Goal: Information Seeking & Learning: Learn about a topic

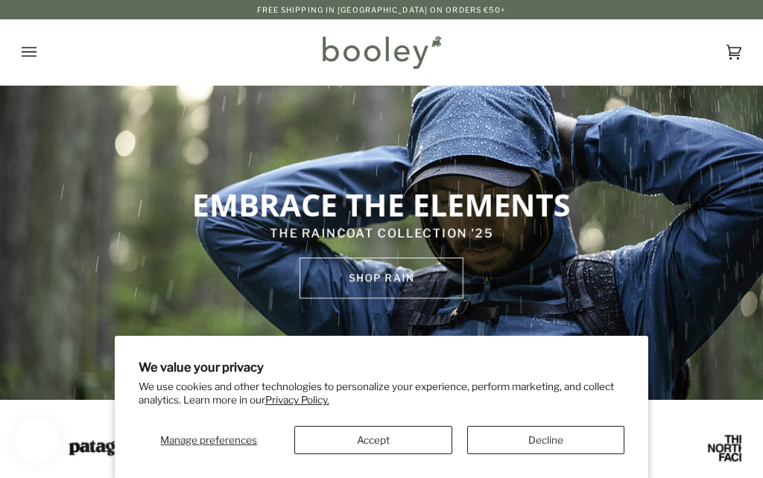
click at [560, 443] on button "Decline" at bounding box center [546, 440] width 158 height 28
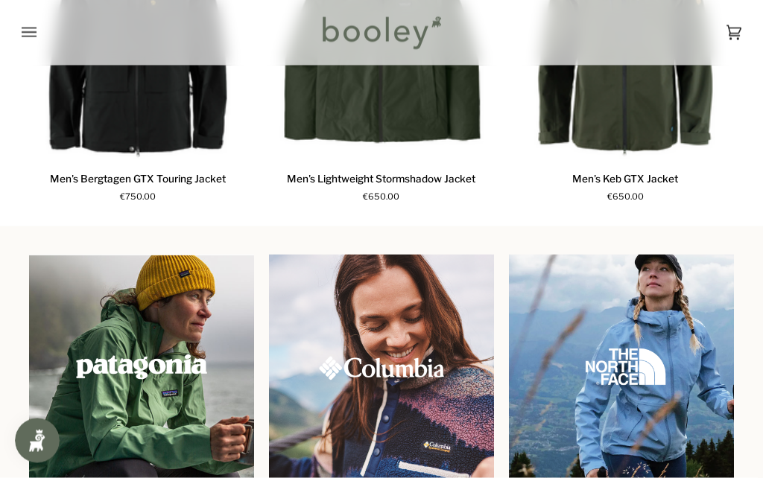
scroll to position [1071, 0]
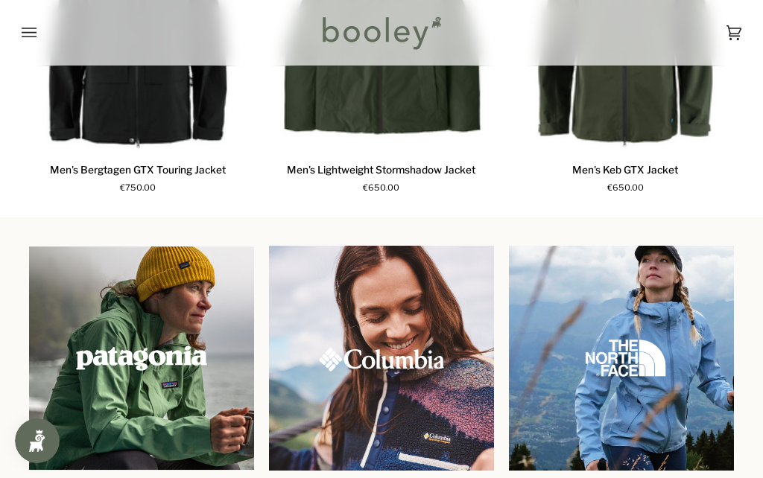
click at [156, 375] on img at bounding box center [141, 358] width 225 height 225
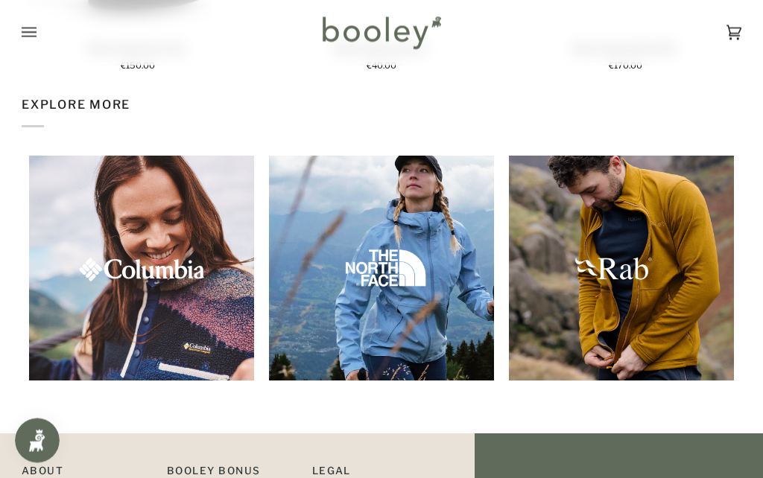
scroll to position [1879, 0]
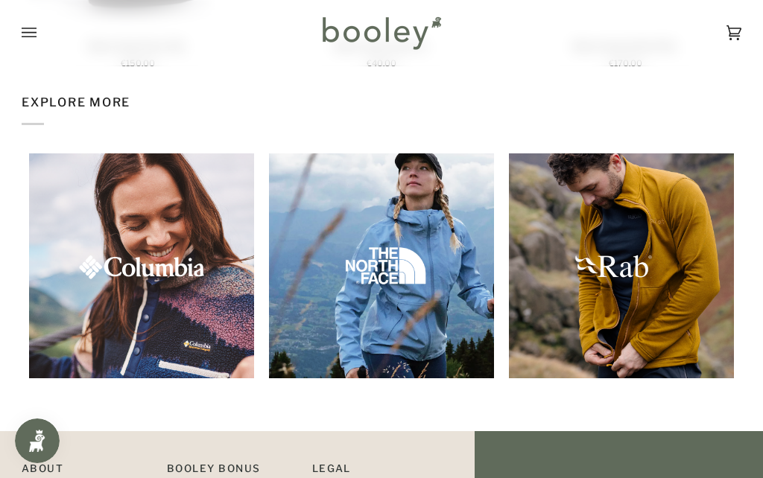
click at [201, 297] on img at bounding box center [141, 266] width 225 height 225
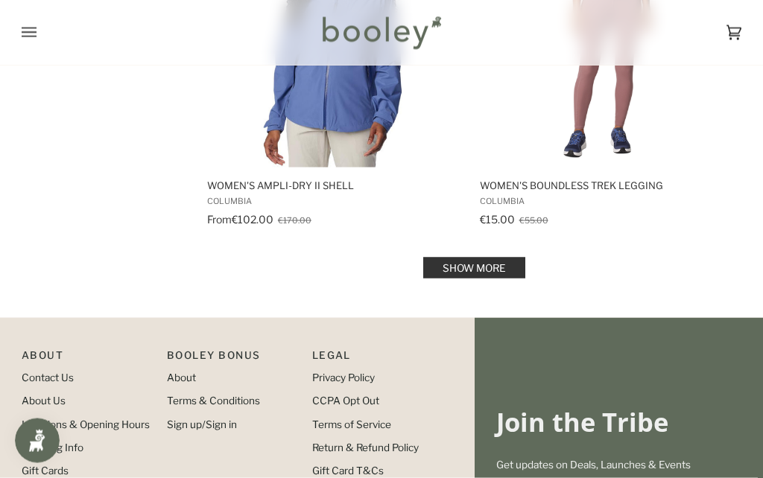
scroll to position [3053, 0]
click at [503, 257] on link "Show more" at bounding box center [474, 267] width 102 height 21
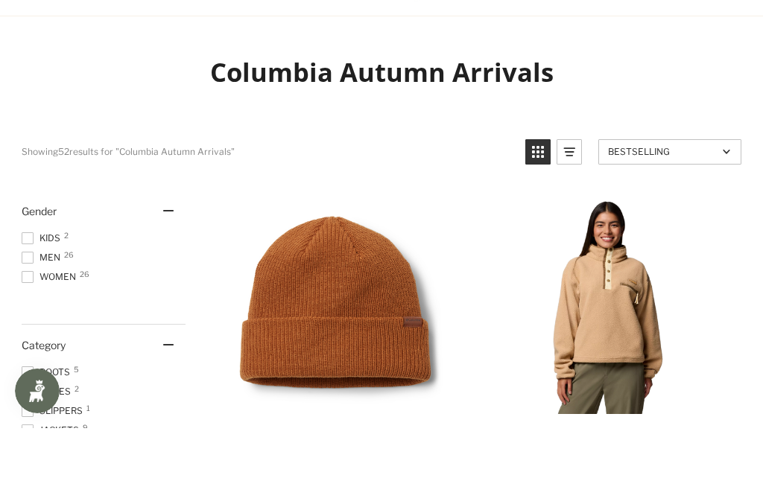
scroll to position [51, 0]
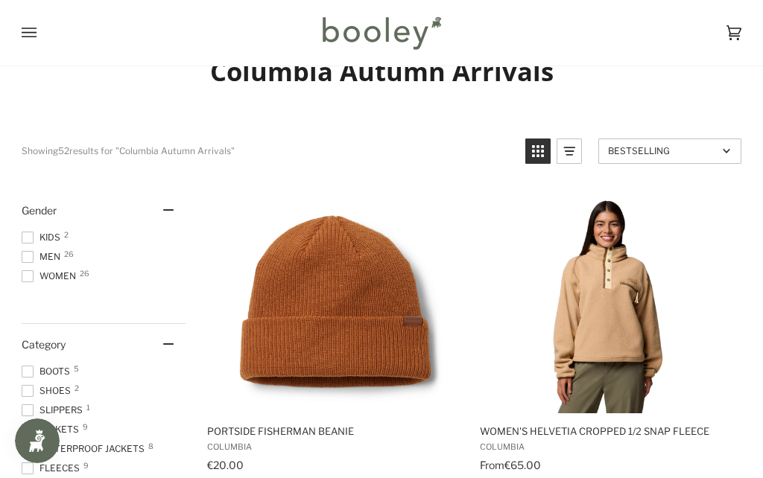
click at [541, 151] on icon "View grid mode" at bounding box center [538, 151] width 24 height 24
click at [576, 147] on icon "View list mode" at bounding box center [569, 151] width 24 height 24
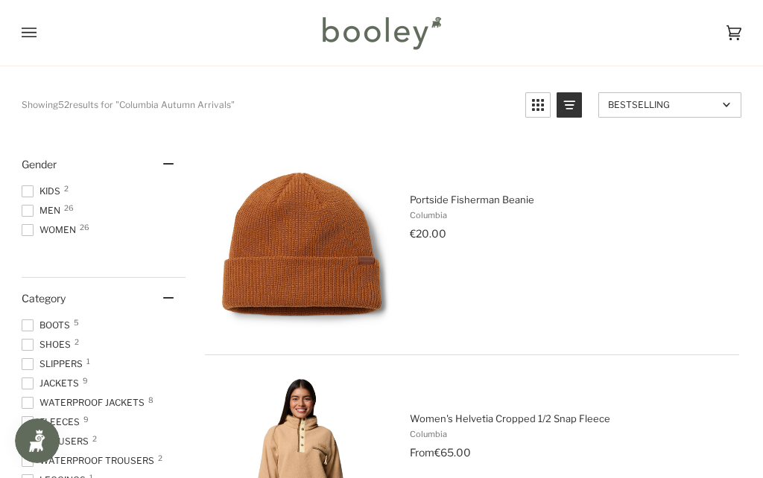
scroll to position [0, 0]
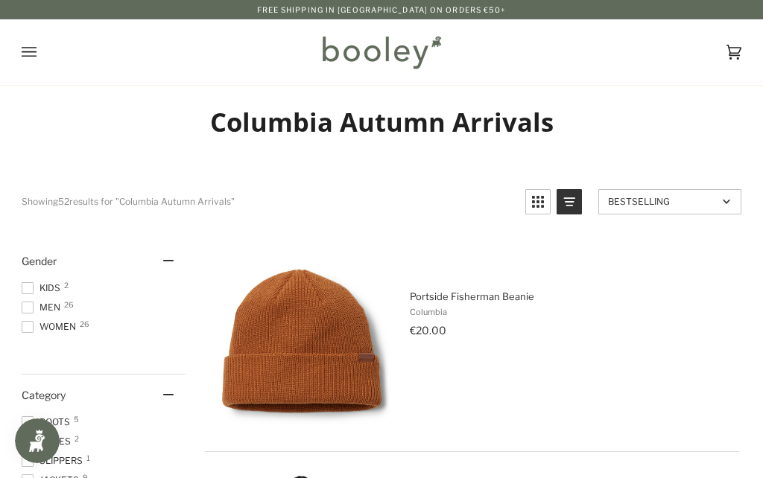
click at [560, 69] on div "Cart €0.00 (0)" at bounding box center [621, 52] width 240 height 66
click at [505, 66] on div "Cart €0.00 (0)" at bounding box center [621, 52] width 240 height 66
click at [34, 46] on icon "Open menu" at bounding box center [29, 52] width 15 height 22
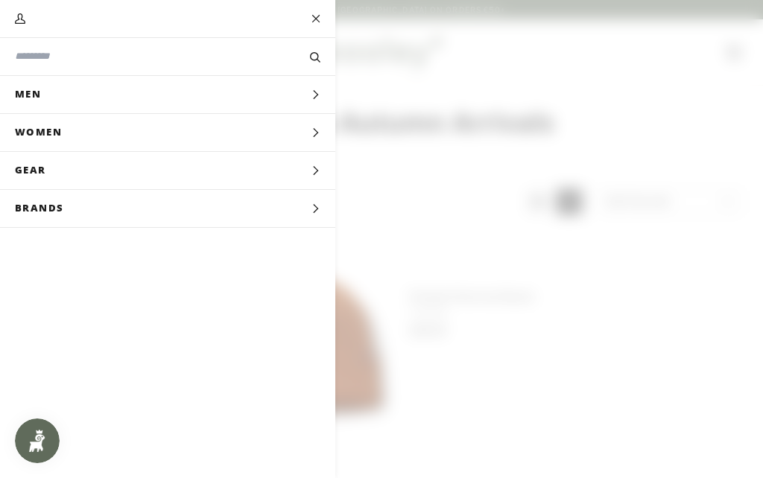
click at [312, 170] on icon "Main menu" at bounding box center [316, 171] width 10 height 10
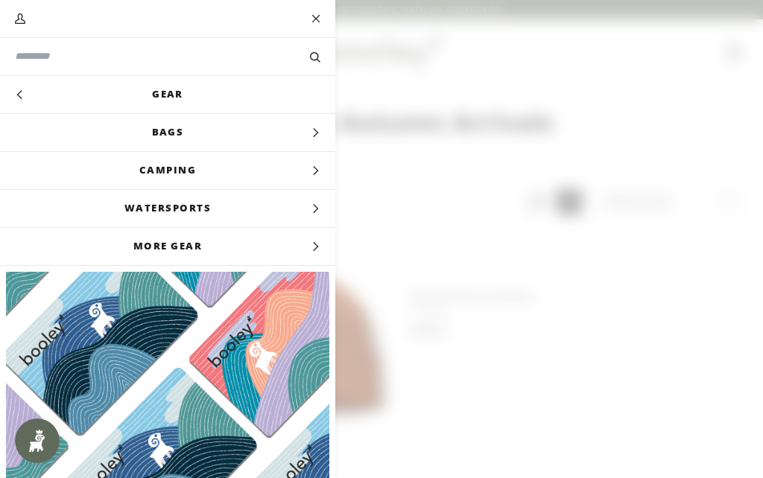
click at [316, 247] on icon "Main menu" at bounding box center [316, 247] width 10 height 10
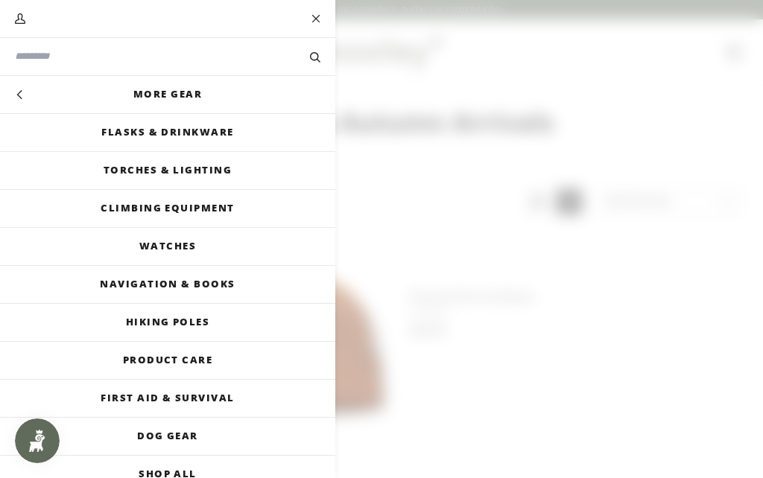
click at [69, 63] on input "Search our store" at bounding box center [143, 56] width 256 height 14
click at [55, 43] on div "Search * Clear" at bounding box center [168, 56] width 306 height 37
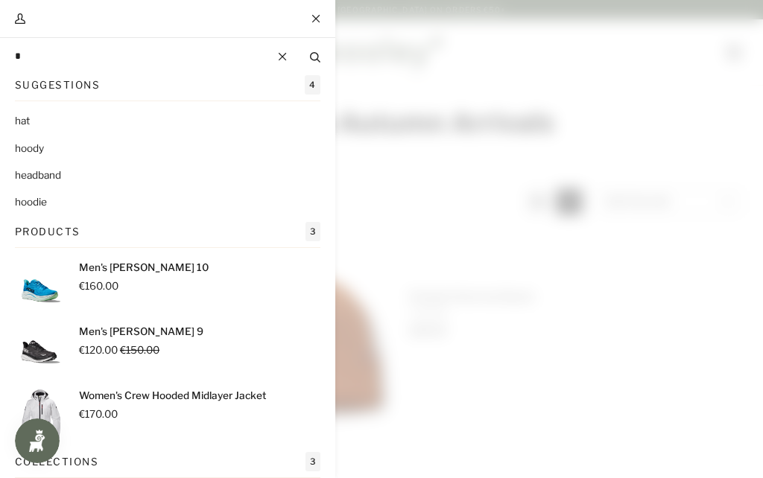
click at [45, 55] on input "*" at bounding box center [143, 56] width 256 height 14
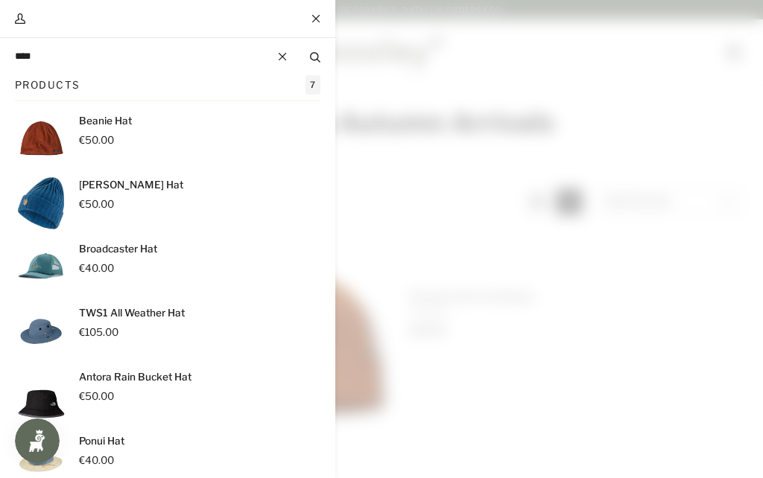
type input "****"
click at [315, 57] on button "Search" at bounding box center [315, 56] width 40 height 15
click at [709, 448] on span "Main menu" at bounding box center [381, 239] width 763 height 478
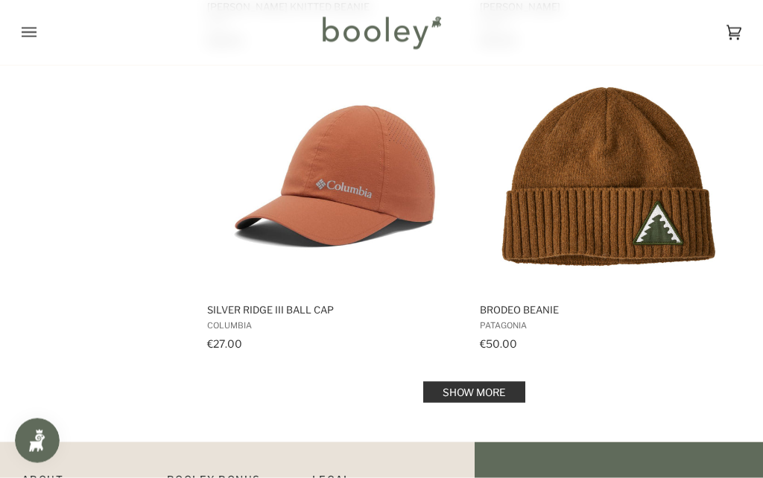
scroll to position [2942, 0]
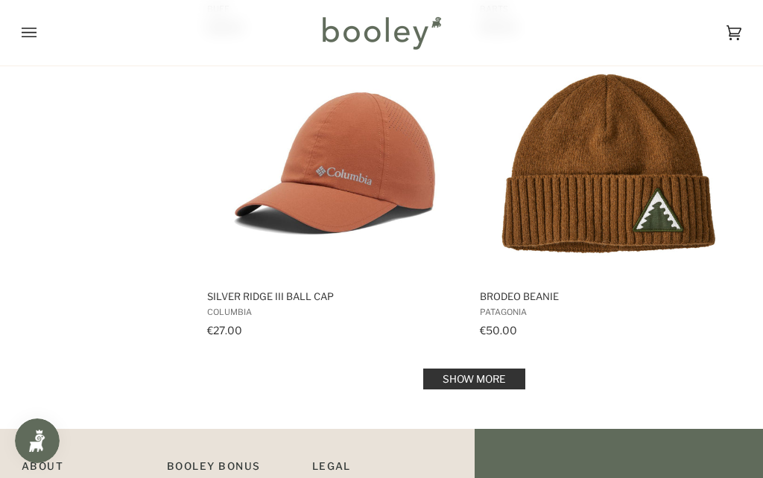
click at [503, 377] on link "Show more" at bounding box center [474, 379] width 102 height 21
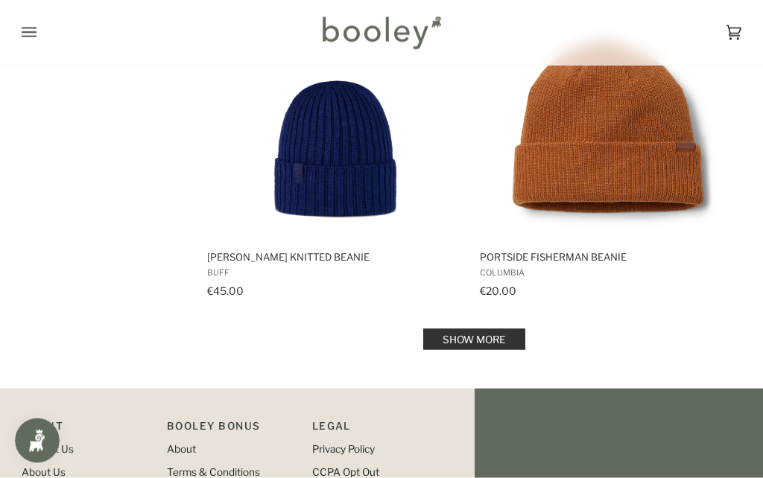
scroll to position [6026, 0]
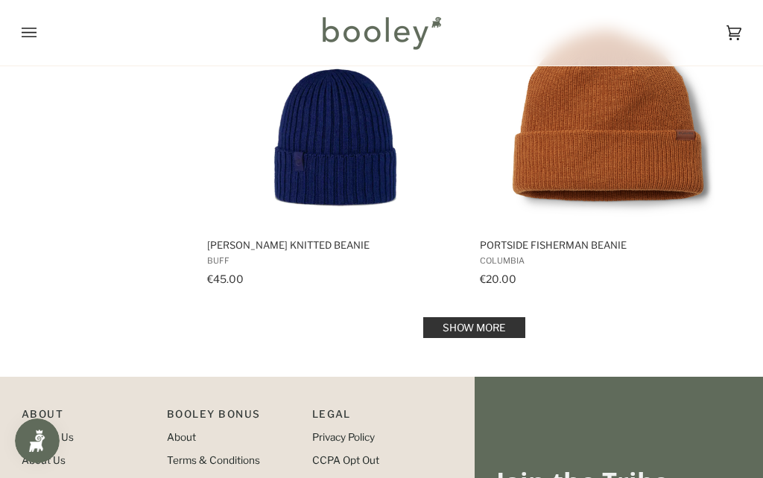
click at [504, 329] on link "Show more" at bounding box center [474, 327] width 102 height 21
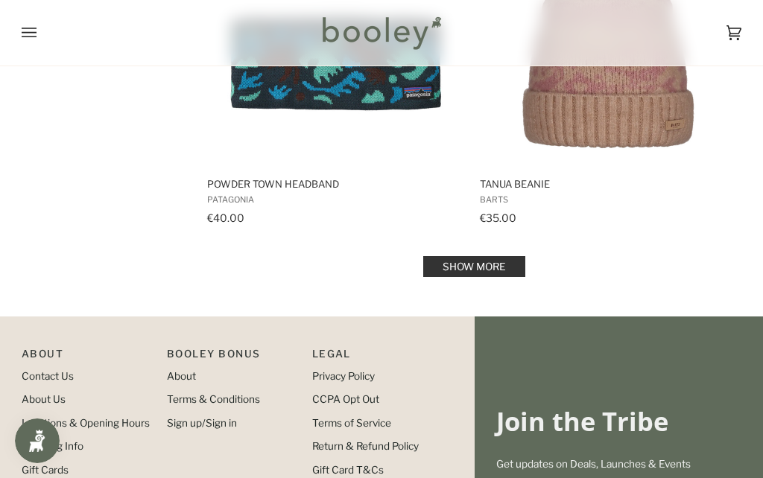
scroll to position [9142, 0]
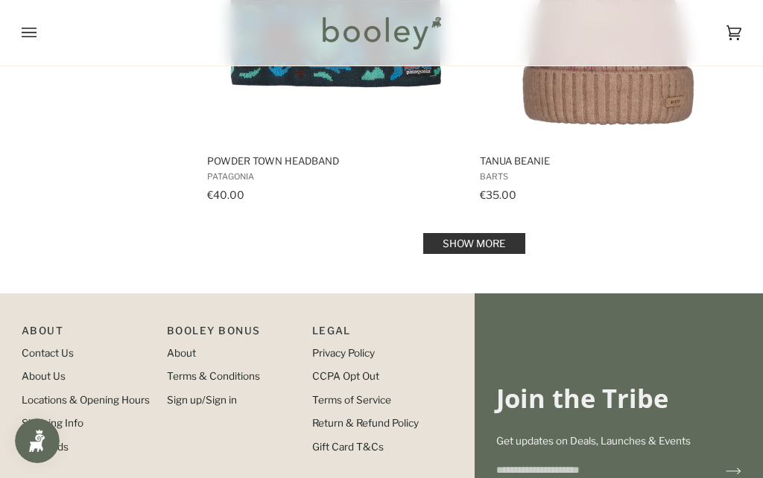
click at [494, 253] on link "Show more" at bounding box center [474, 243] width 102 height 21
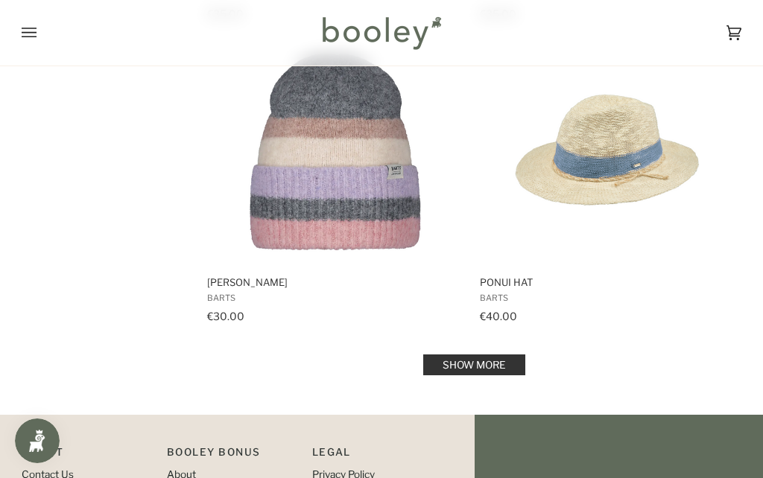
scroll to position [12011, 0]
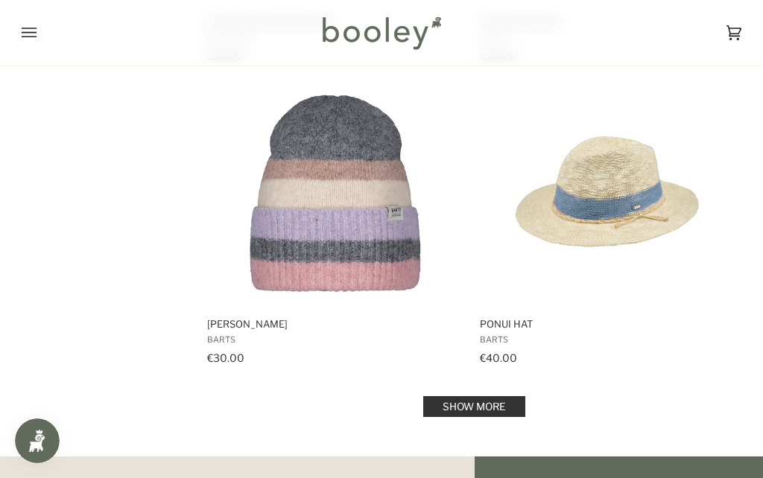
click at [504, 402] on link "Show more" at bounding box center [474, 406] width 102 height 21
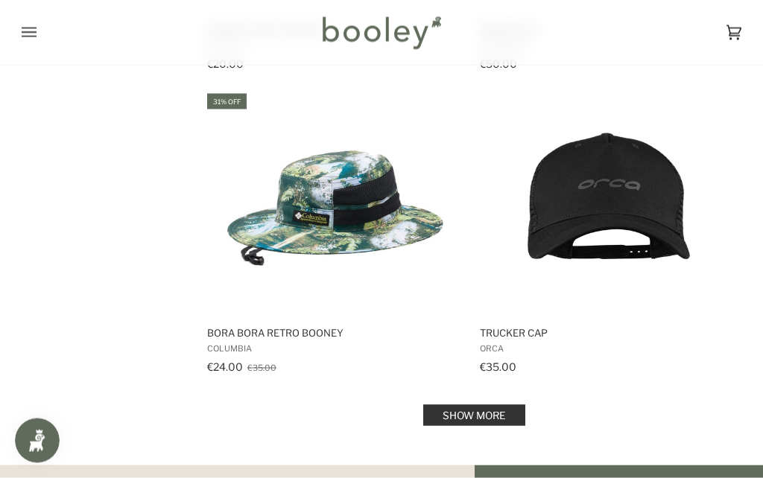
scroll to position [15049, 0]
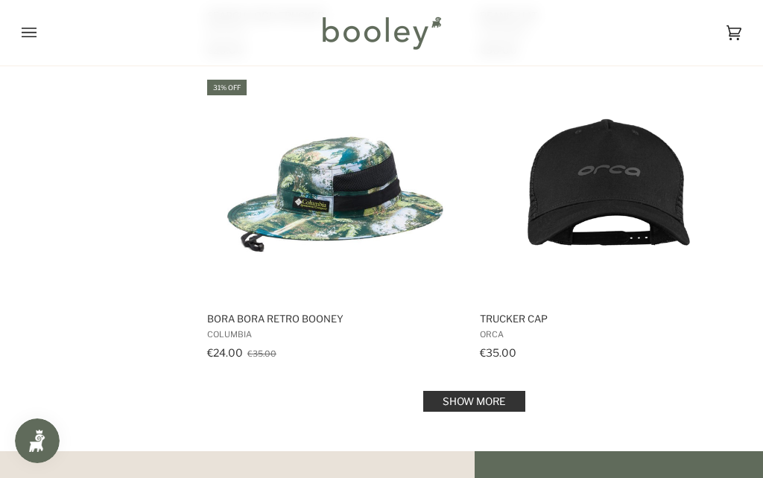
click at [493, 396] on link "Show more" at bounding box center [474, 401] width 102 height 21
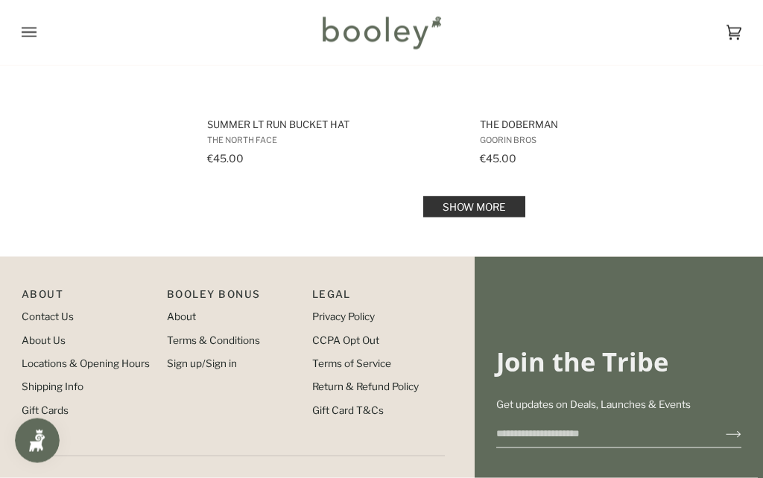
scroll to position [18276, 0]
click at [498, 213] on link "Show more" at bounding box center [474, 206] width 102 height 21
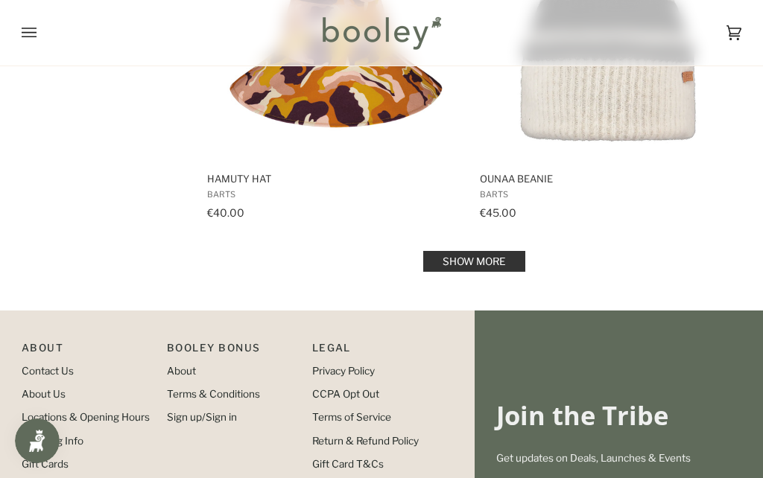
scroll to position [21273, 0]
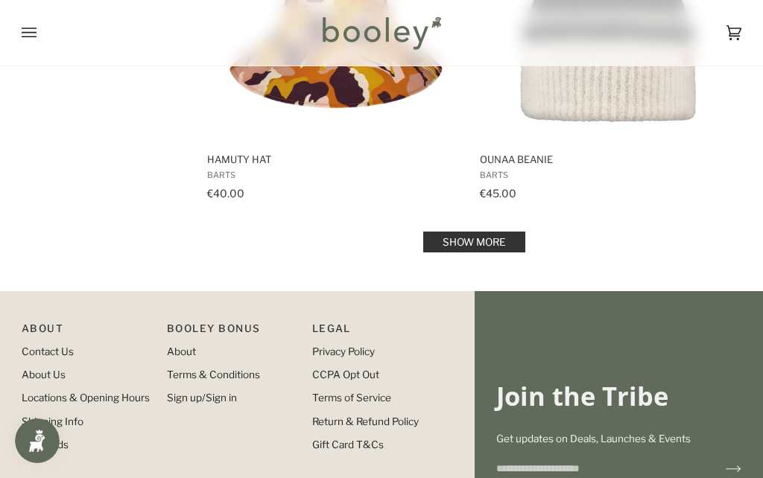
click at [477, 247] on link "Show more" at bounding box center [474, 242] width 102 height 21
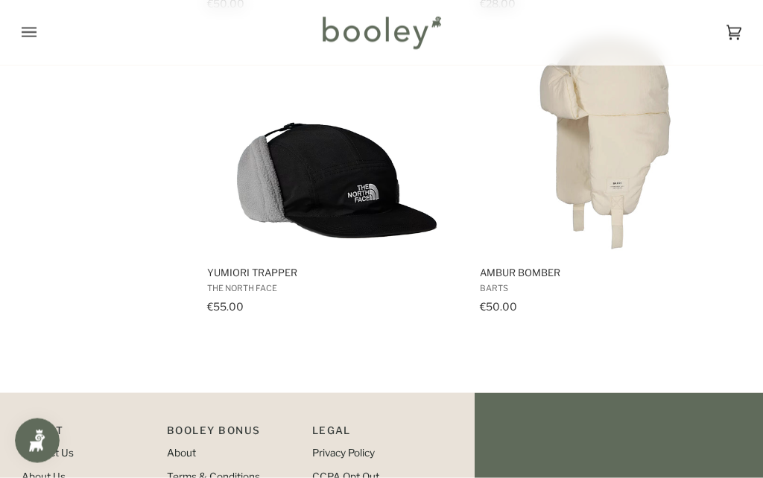
scroll to position [22070, 0]
